Goal: Find specific page/section: Find specific page/section

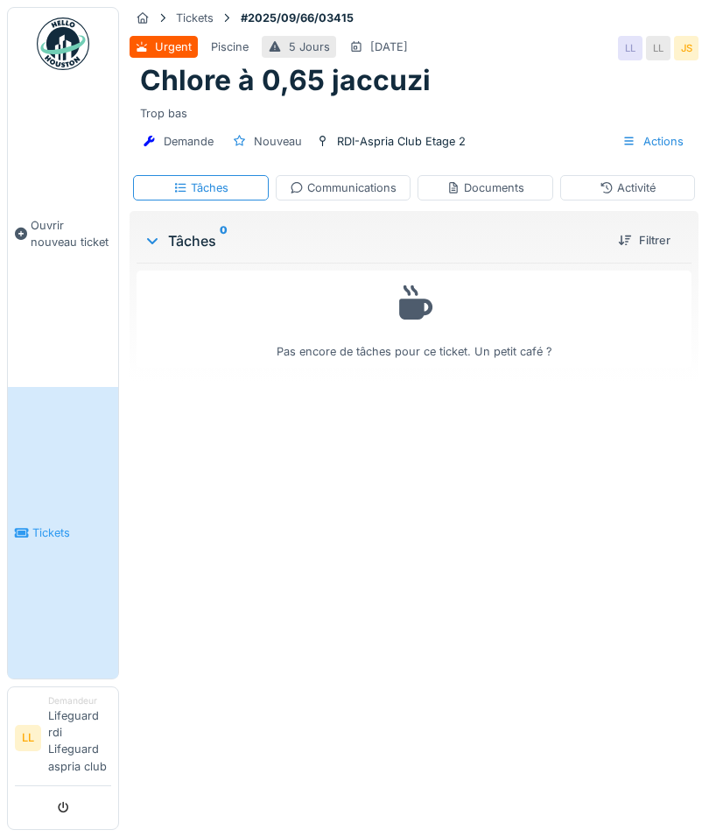
click at [79, 542] on link "Tickets" at bounding box center [63, 532] width 110 height 291
click at [313, 187] on div "Communications" at bounding box center [343, 187] width 107 height 17
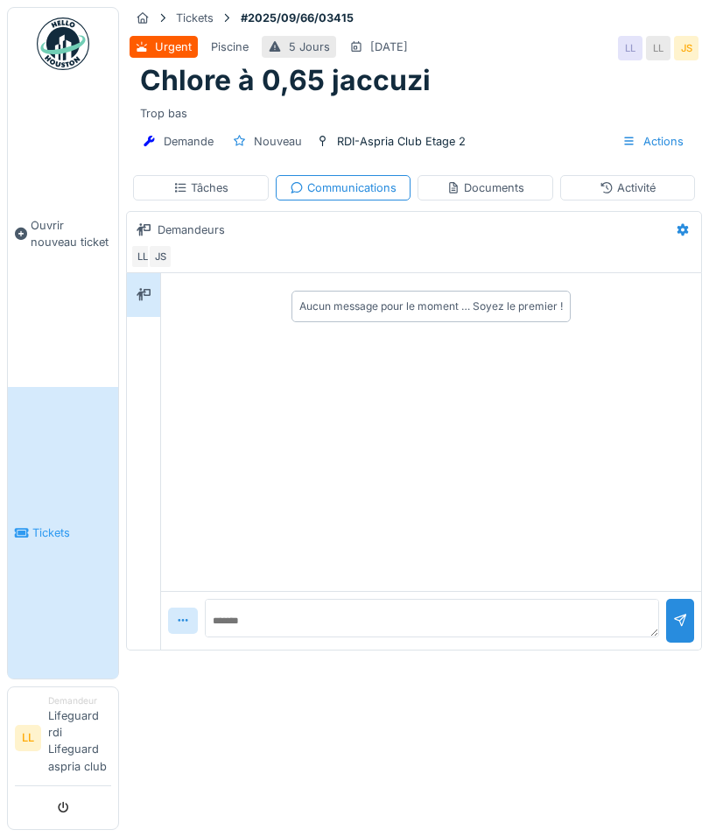
click at [317, 181] on div "Communications" at bounding box center [343, 187] width 107 height 17
click at [330, 181] on div "Communications" at bounding box center [343, 187] width 107 height 17
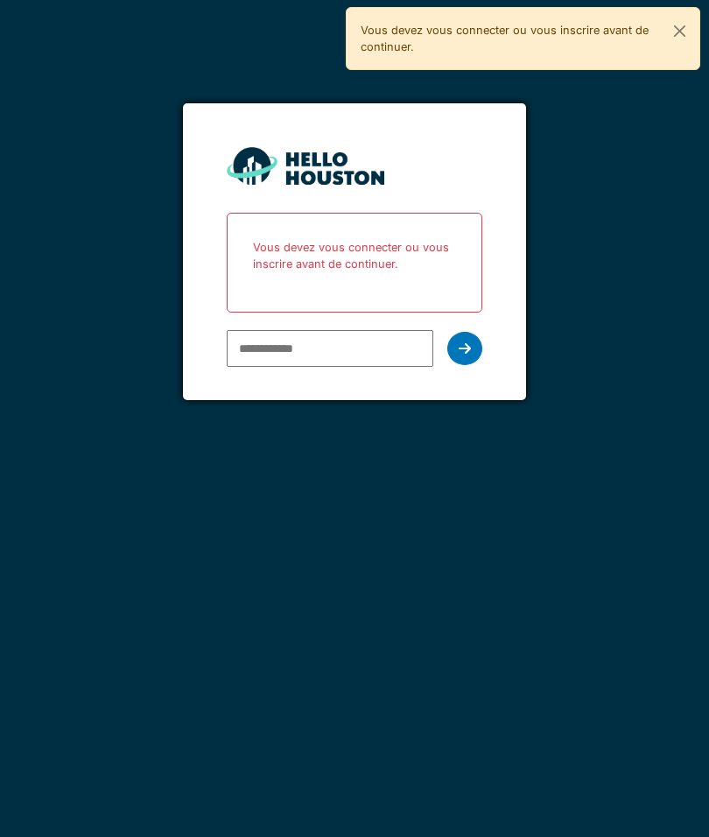
click at [269, 351] on input "email" at bounding box center [330, 348] width 207 height 37
click at [281, 362] on input "email" at bounding box center [330, 348] width 207 height 37
type input "**********"
click at [475, 343] on div at bounding box center [464, 348] width 35 height 33
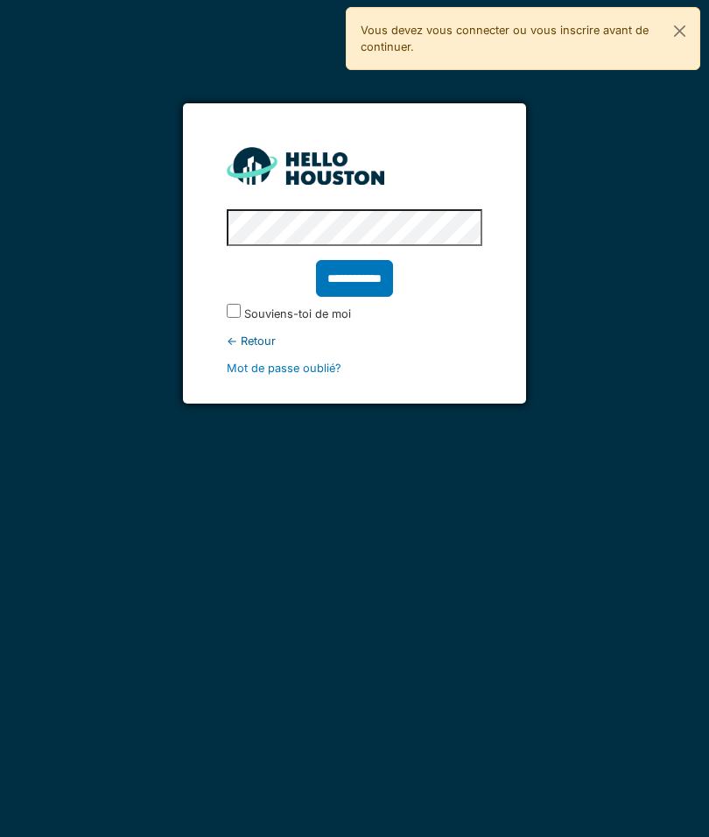
click at [361, 280] on input "**********" at bounding box center [354, 278] width 77 height 37
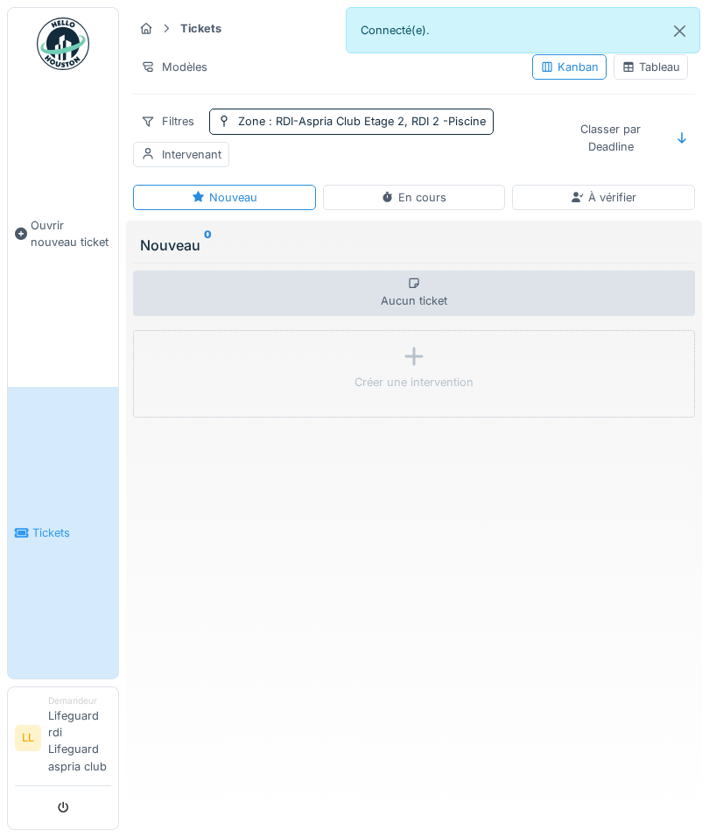
click at [28, 784] on link "LL Demandeur Lifeguard rdi Lifeguard aspria club" at bounding box center [63, 740] width 96 height 92
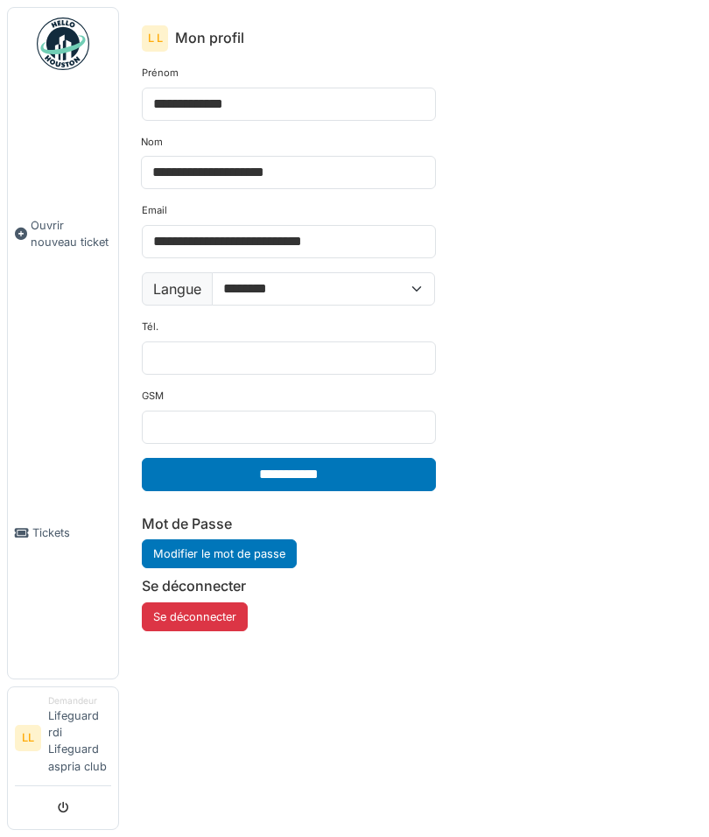
click at [65, 782] on li "Demandeur Lifeguard rdi Lifeguard aspria club" at bounding box center [79, 738] width 63 height 88
click at [48, 541] on span "Tickets" at bounding box center [71, 532] width 79 height 17
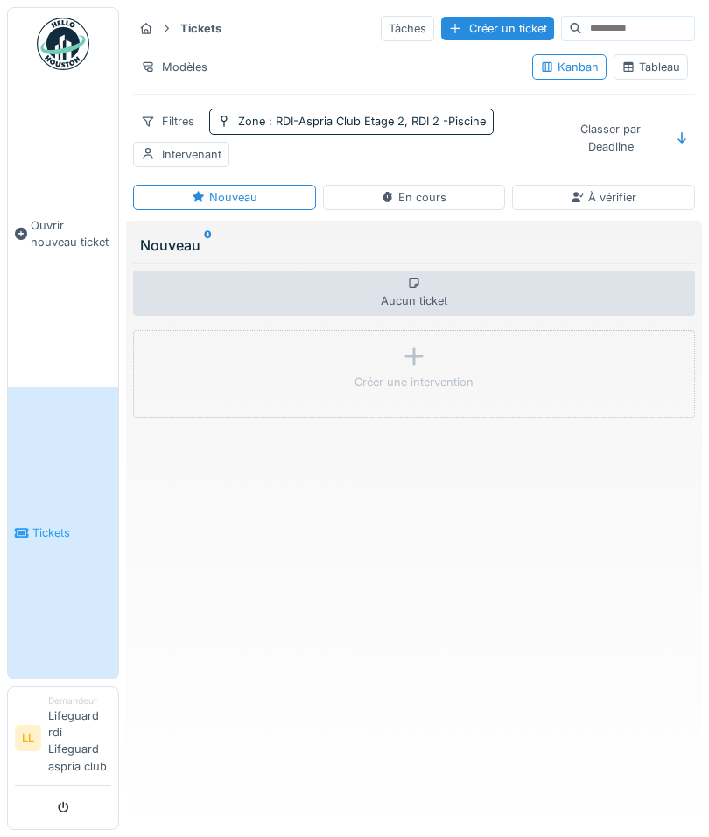
click at [441, 198] on div "En cours" at bounding box center [414, 197] width 66 height 17
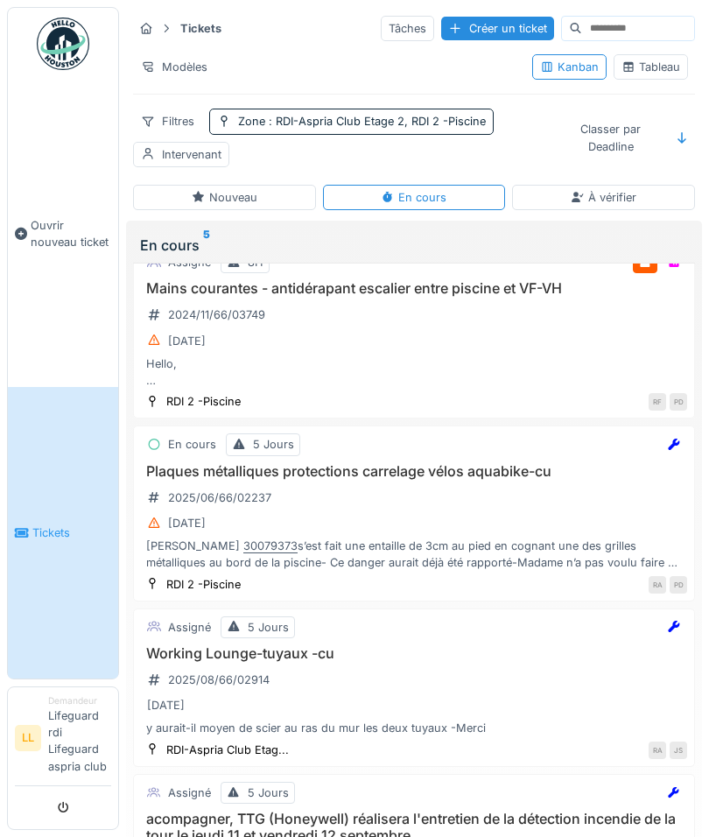
click at [662, 134] on div "Classer par Deadline" at bounding box center [610, 137] width 109 height 42
